Goal: Navigation & Orientation: Understand site structure

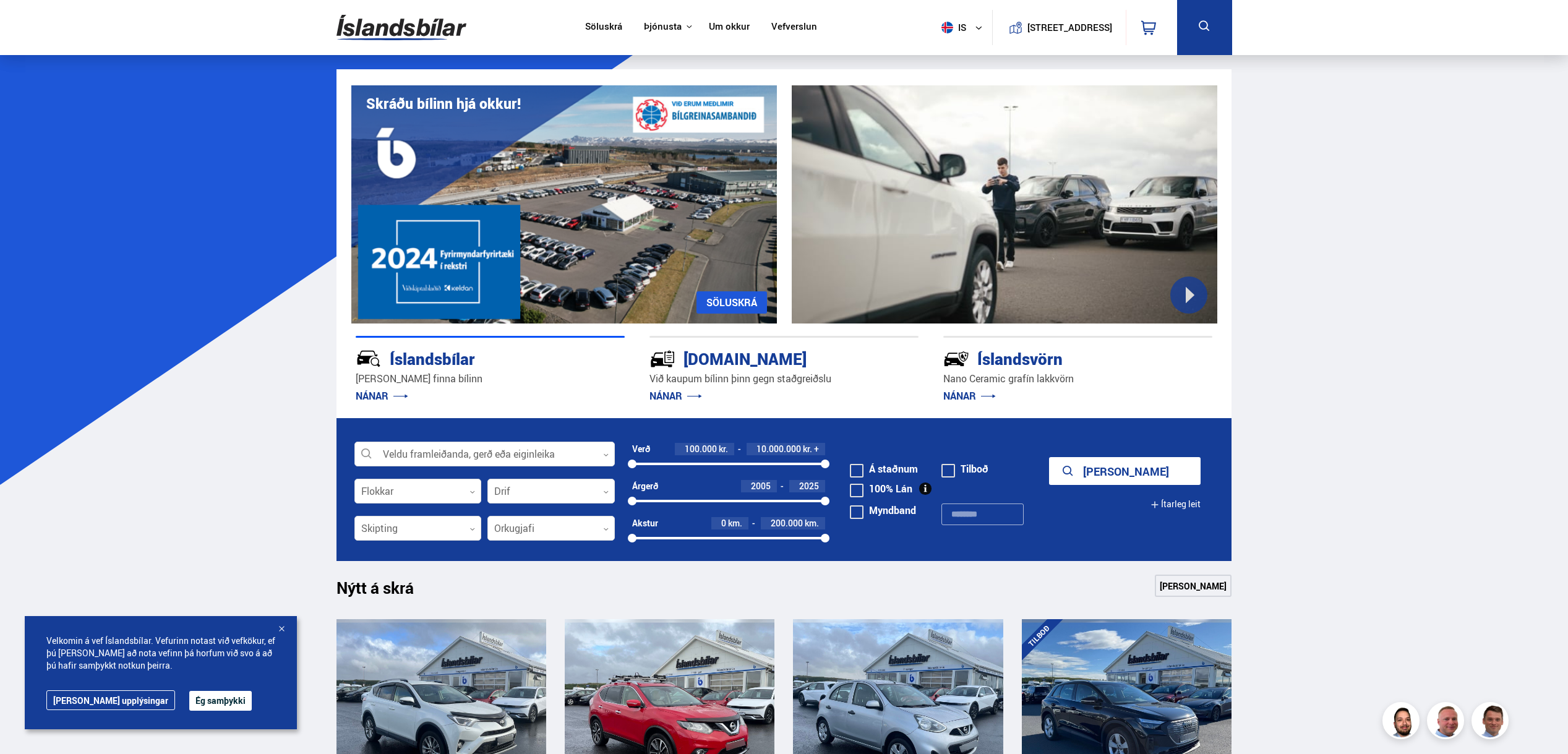
click at [718, 22] on link "Um okkur" at bounding box center [729, 27] width 41 height 13
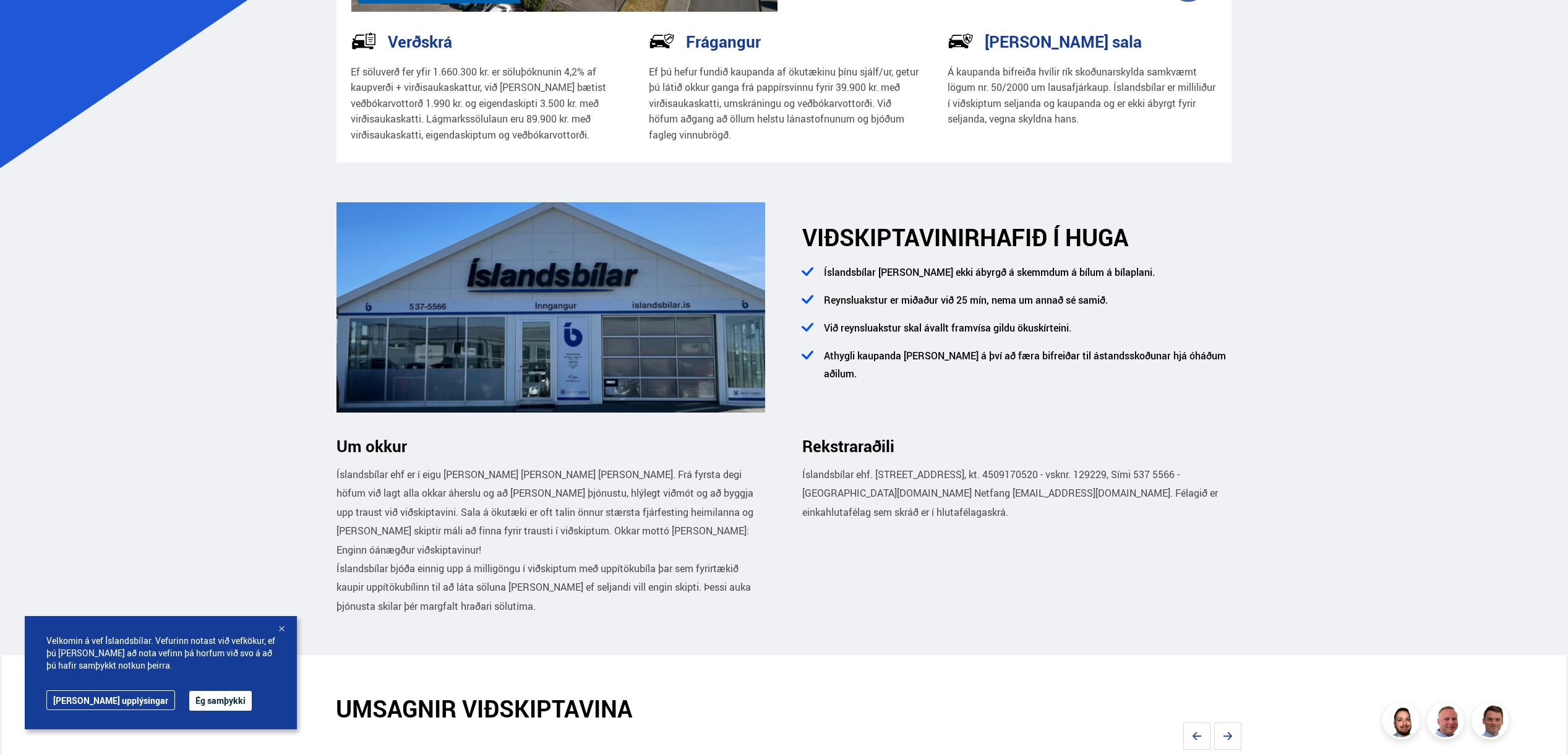
scroll to position [317, 0]
drag, startPoint x: 185, startPoint y: 697, endPoint x: 183, endPoint y: 652, distance: 45.0
click at [189, 697] on button "Ég samþykki" at bounding box center [220, 701] width 62 height 20
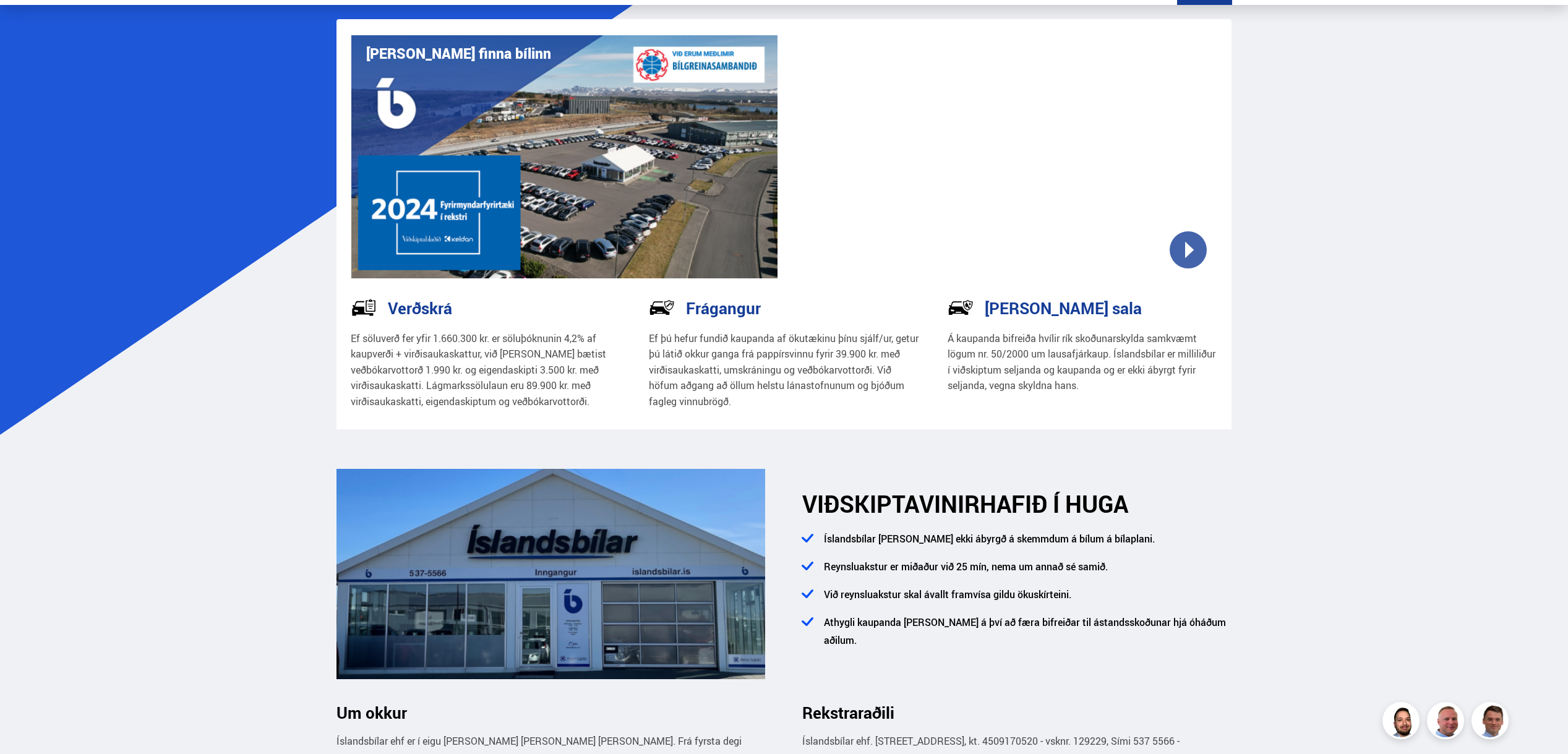
scroll to position [0, 0]
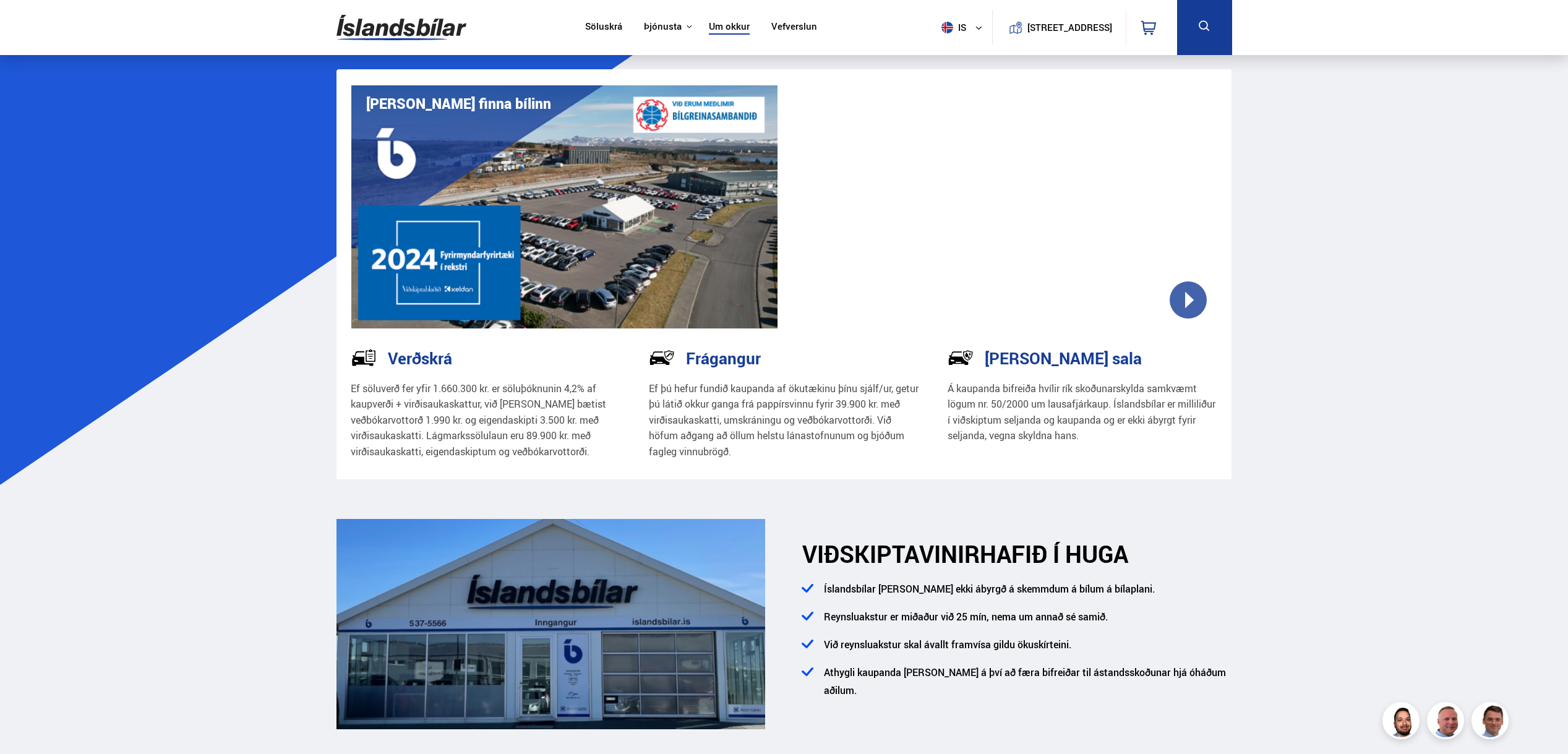
click at [606, 22] on link "Söluskrá" at bounding box center [604, 27] width 37 height 13
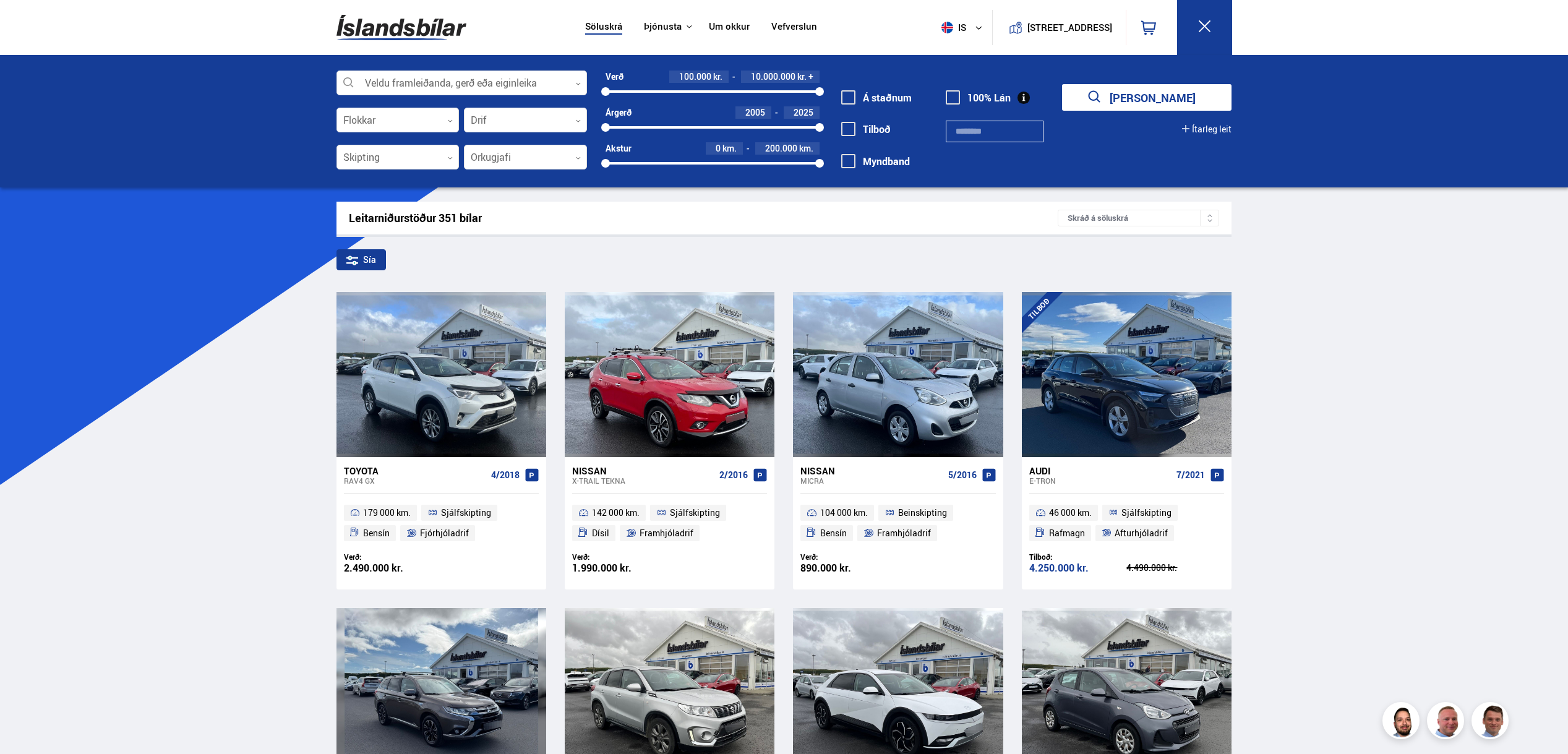
click at [712, 30] on link "Um okkur" at bounding box center [729, 27] width 41 height 13
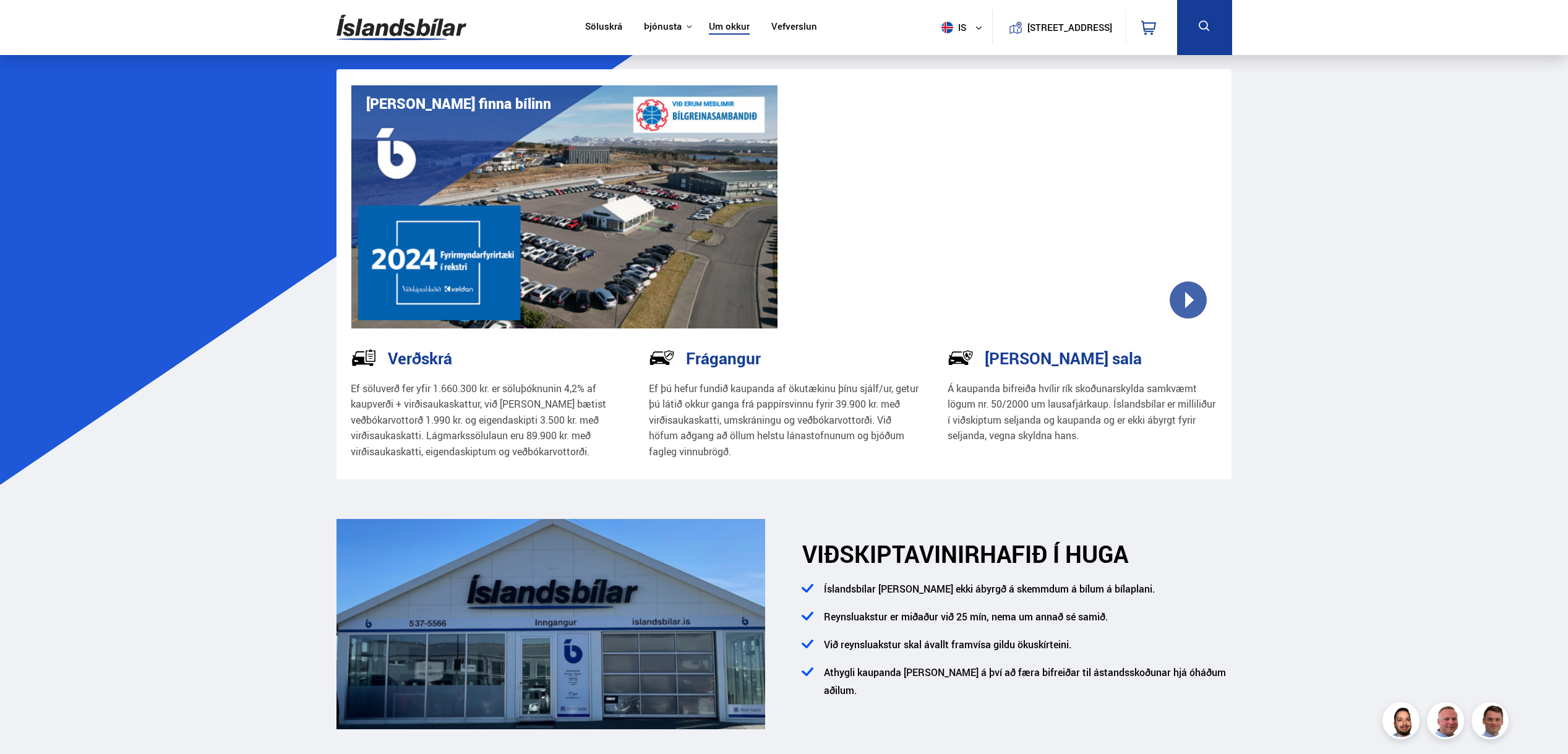
click at [783, 24] on link "Vefverslun" at bounding box center [794, 27] width 46 height 13
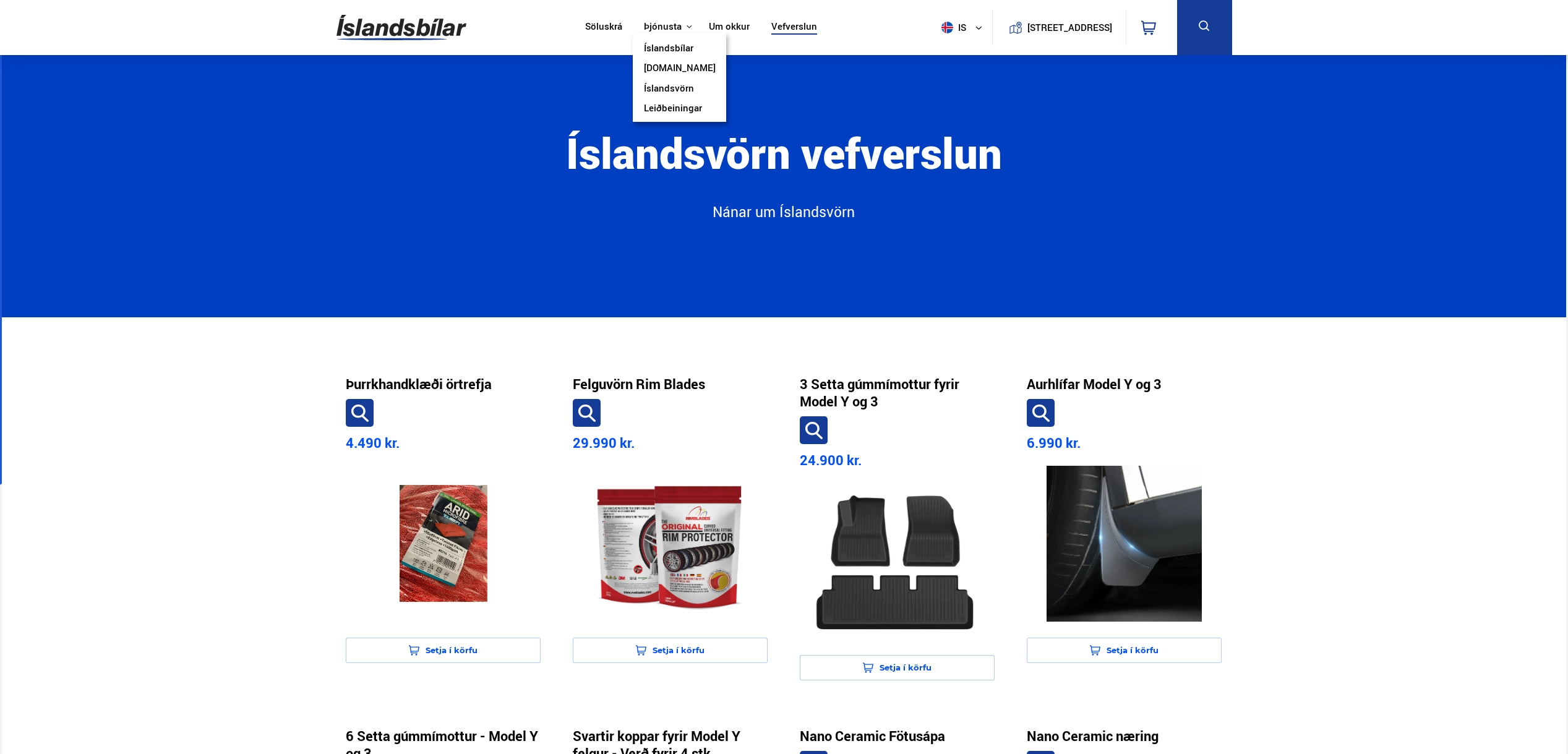
click at [662, 31] on button "Þjónusta" at bounding box center [662, 27] width 38 height 11
click at [604, 27] on link "Söluskrá" at bounding box center [604, 27] width 37 height 13
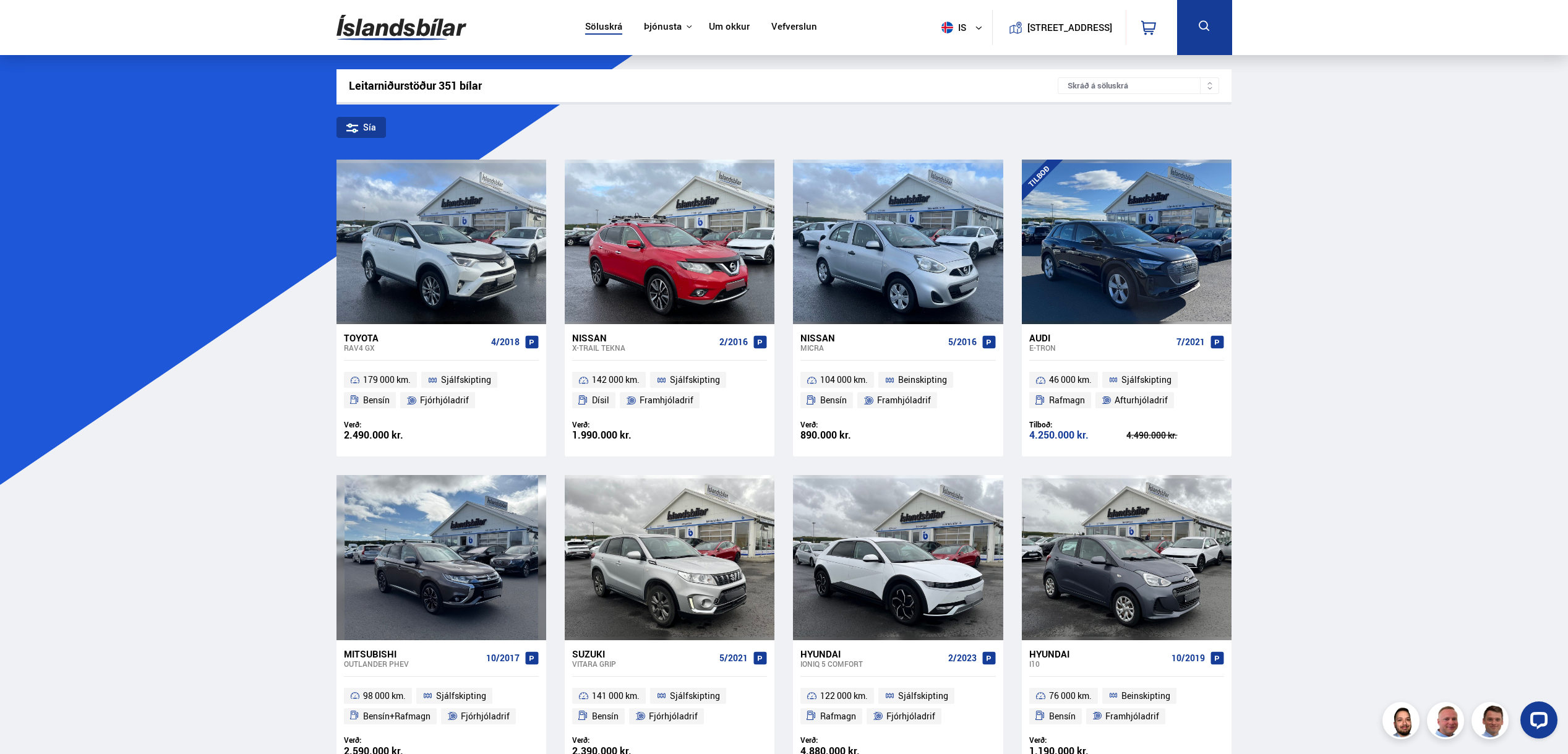
click at [730, 22] on link "Um okkur" at bounding box center [729, 27] width 41 height 13
